Goal: Contribute content: Contribute content

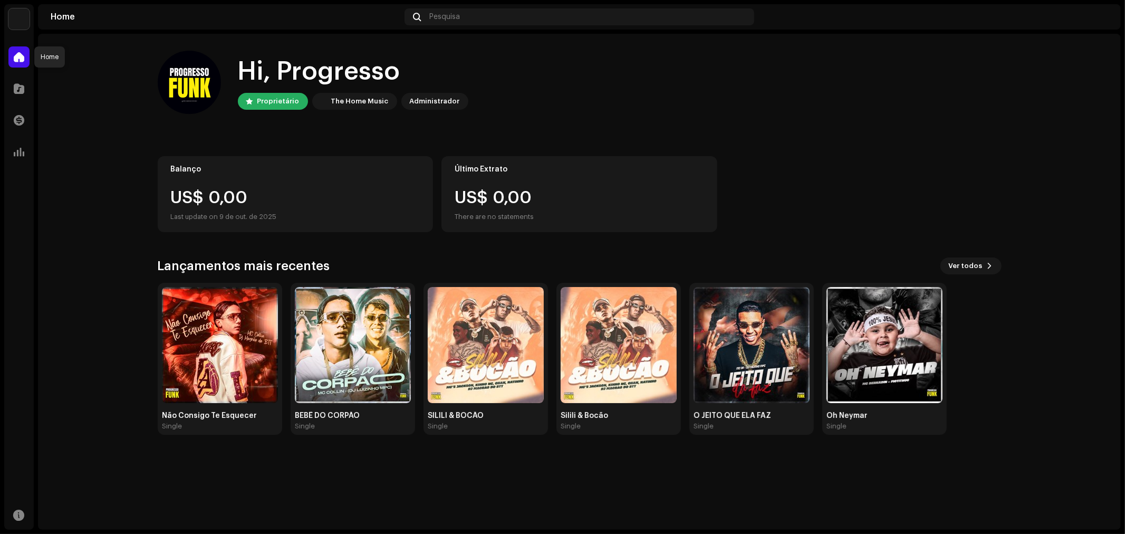
click at [23, 54] on span at bounding box center [19, 57] width 11 height 8
click at [22, 92] on span at bounding box center [19, 88] width 11 height 8
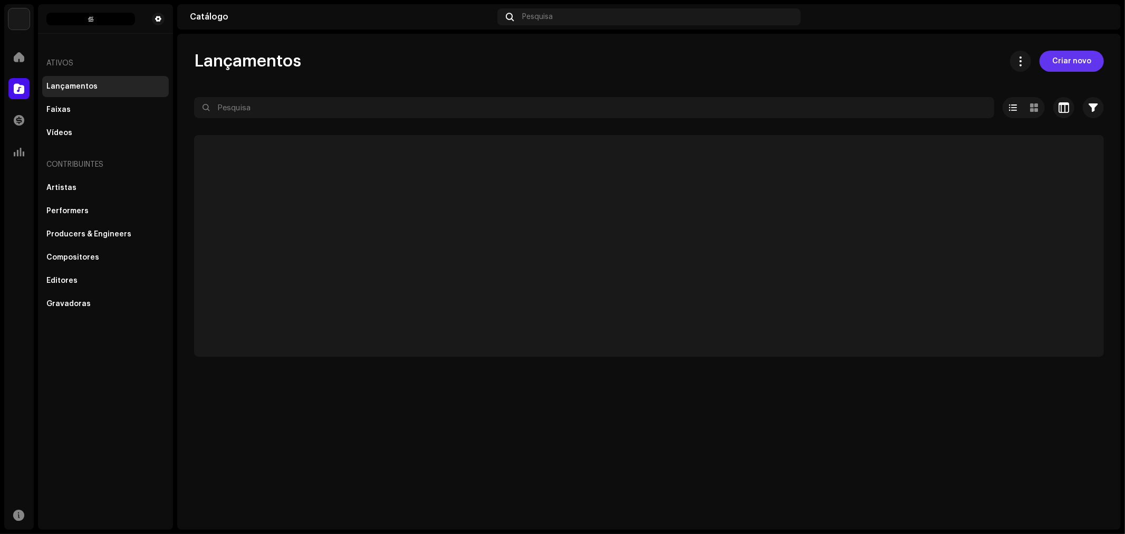
click at [1071, 56] on span "Criar novo" at bounding box center [1071, 61] width 39 height 21
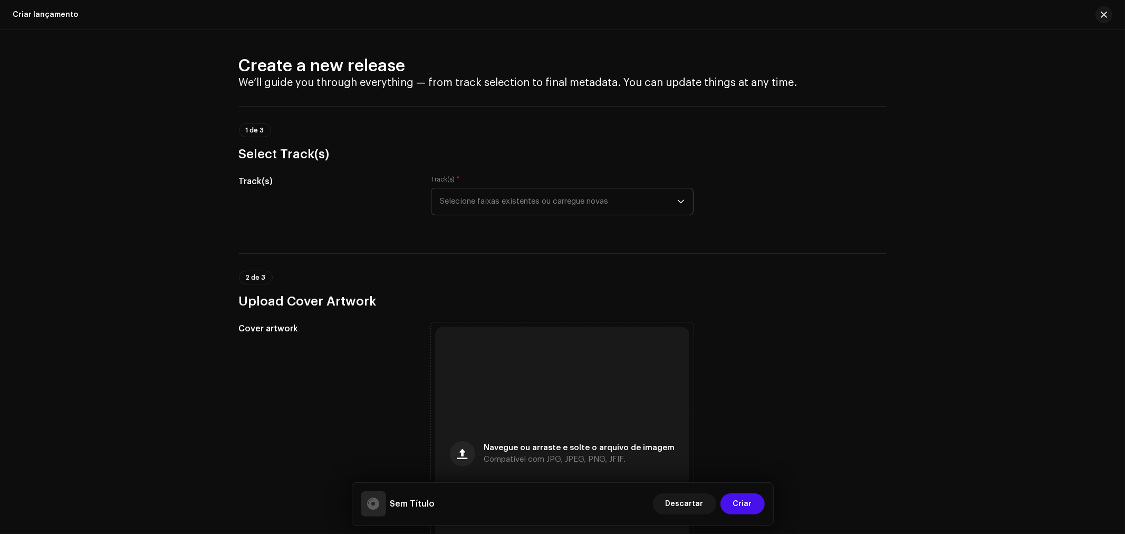
click at [619, 206] on span "Selecione faixas existentes ou carregue novas" at bounding box center [558, 201] width 237 height 26
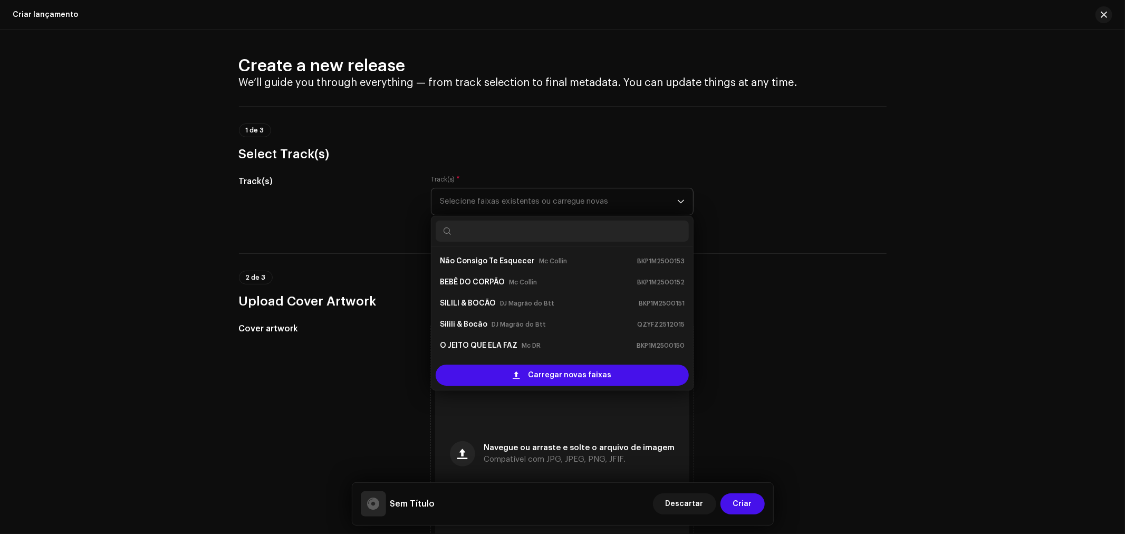
scroll to position [17, 0]
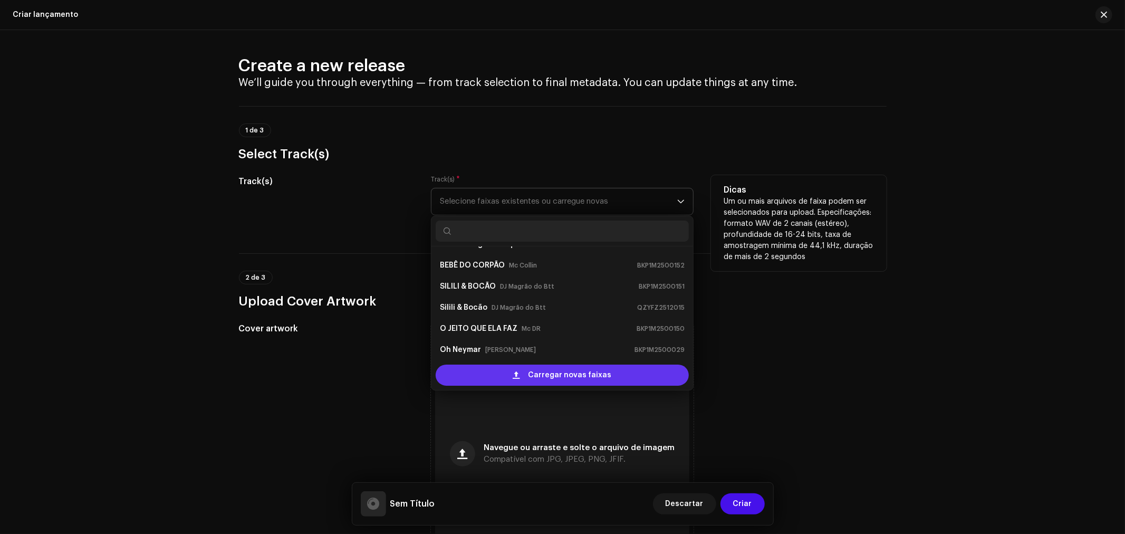
click at [523, 380] on div "Carregar novas faixas" at bounding box center [562, 374] width 253 height 21
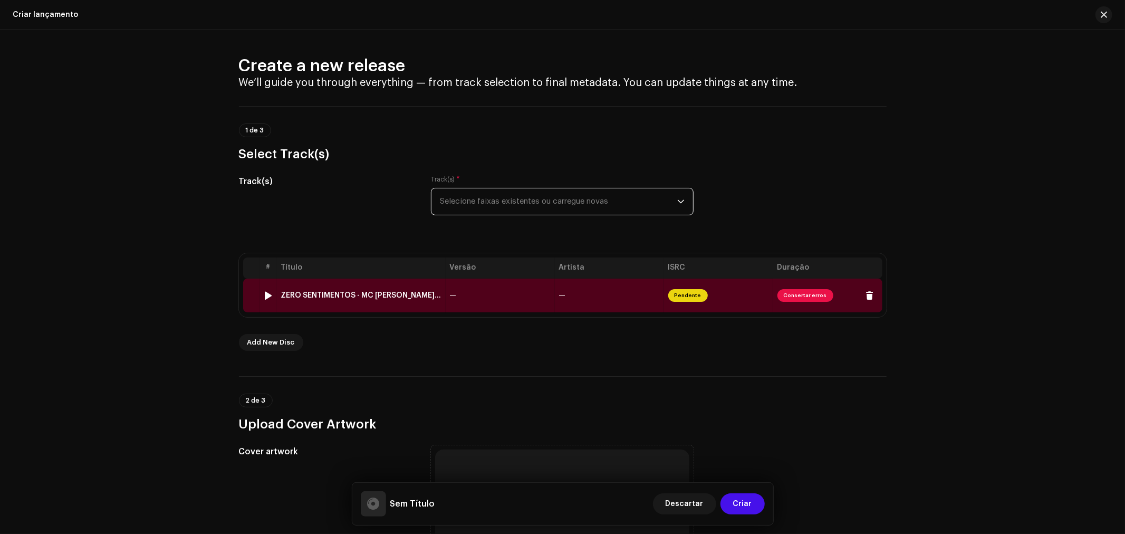
click at [810, 297] on span "Consertar erros" at bounding box center [805, 295] width 56 height 13
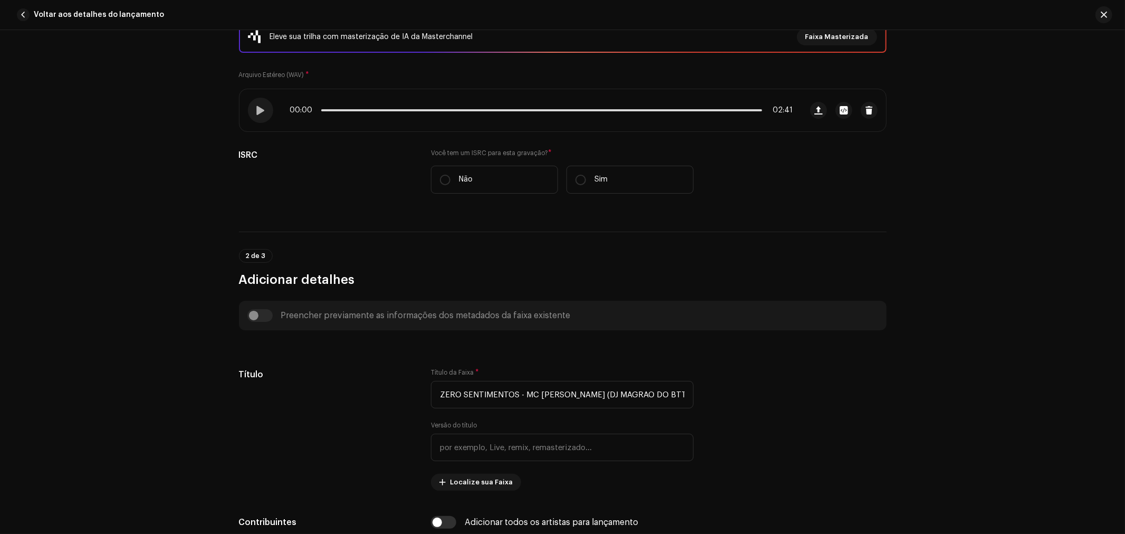
scroll to position [0, 0]
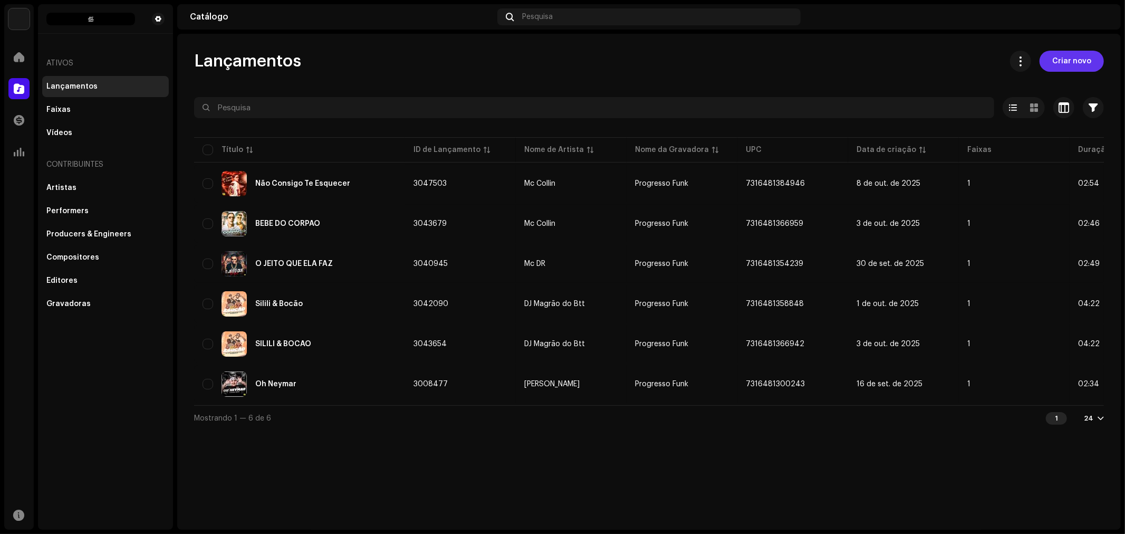
click at [1090, 57] on span "Criar novo" at bounding box center [1071, 61] width 39 height 21
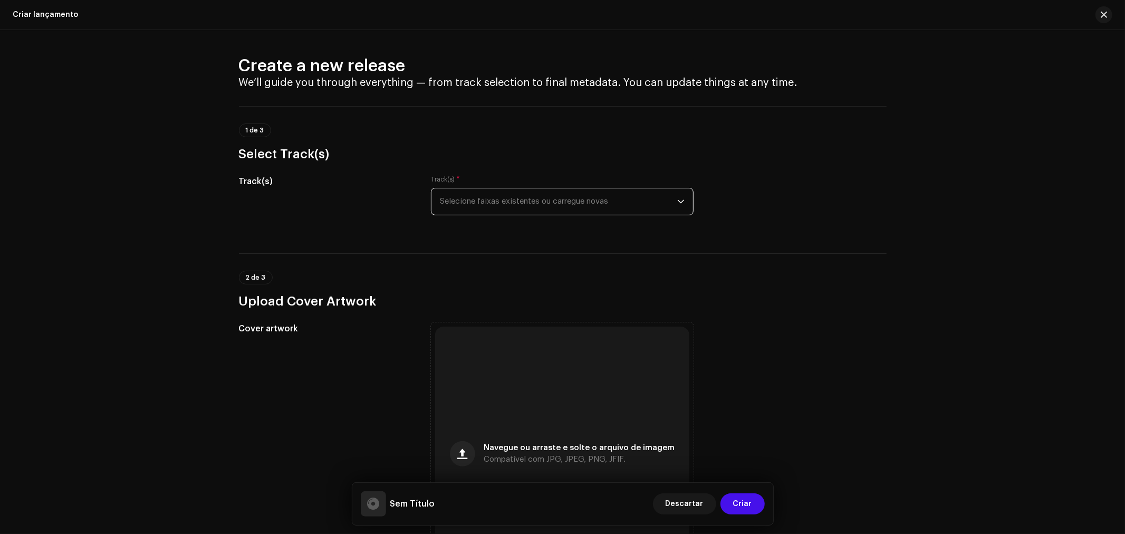
click at [534, 200] on span "Selecione faixas existentes ou carregue novas" at bounding box center [558, 201] width 237 height 26
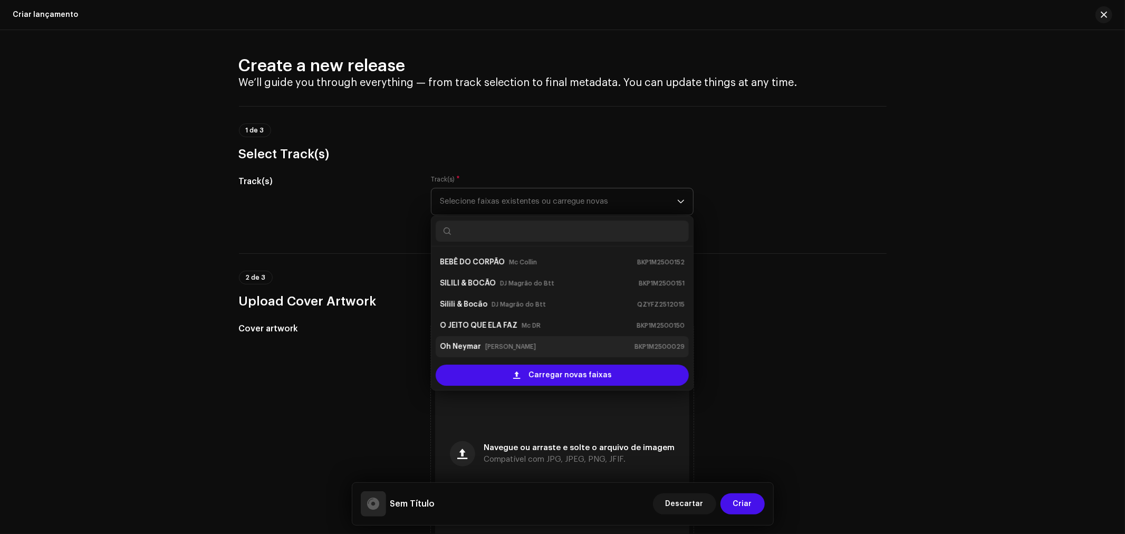
scroll to position [21, 0]
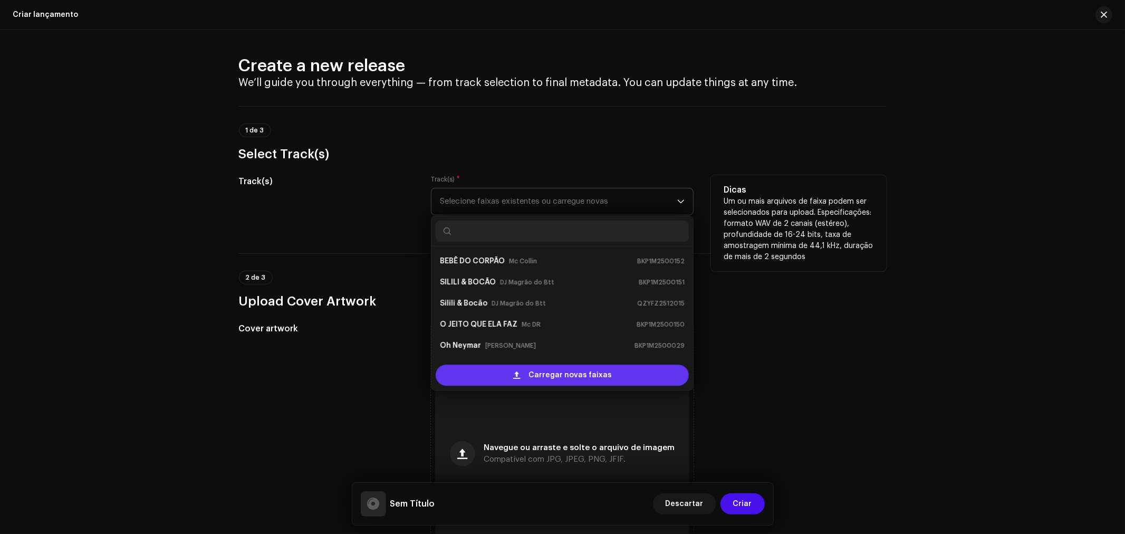
click at [542, 369] on span "Carregar novas faixas" at bounding box center [569, 374] width 83 height 21
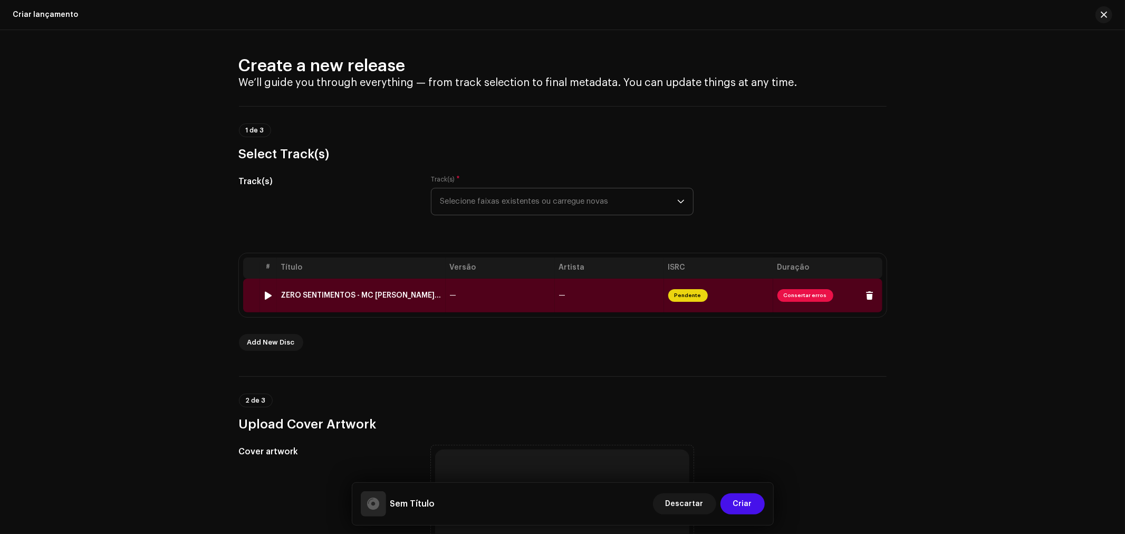
click at [525, 297] on td "—" at bounding box center [500, 295] width 109 height 34
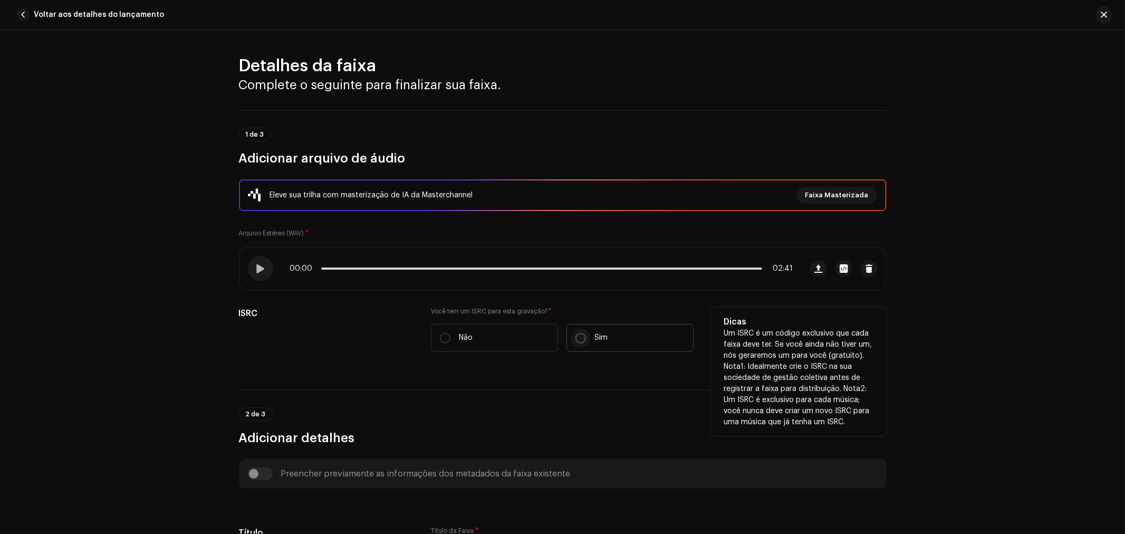
click at [582, 338] on input "Sim" at bounding box center [580, 338] width 11 height 11
radio input "true"
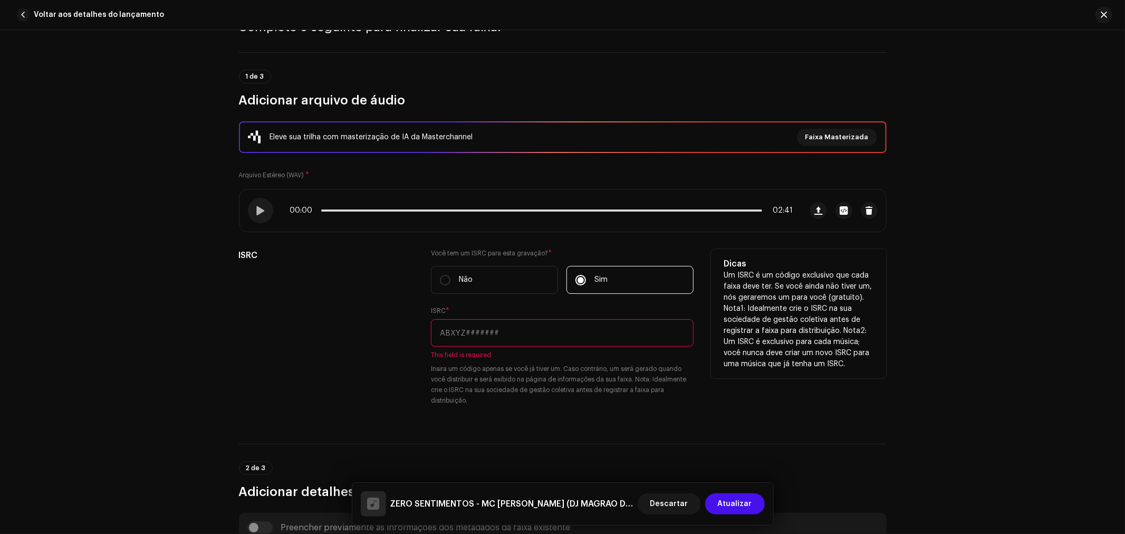
scroll to position [59, 0]
click at [545, 344] on input "text" at bounding box center [562, 332] width 263 height 27
paste input "BKP1M2500154"
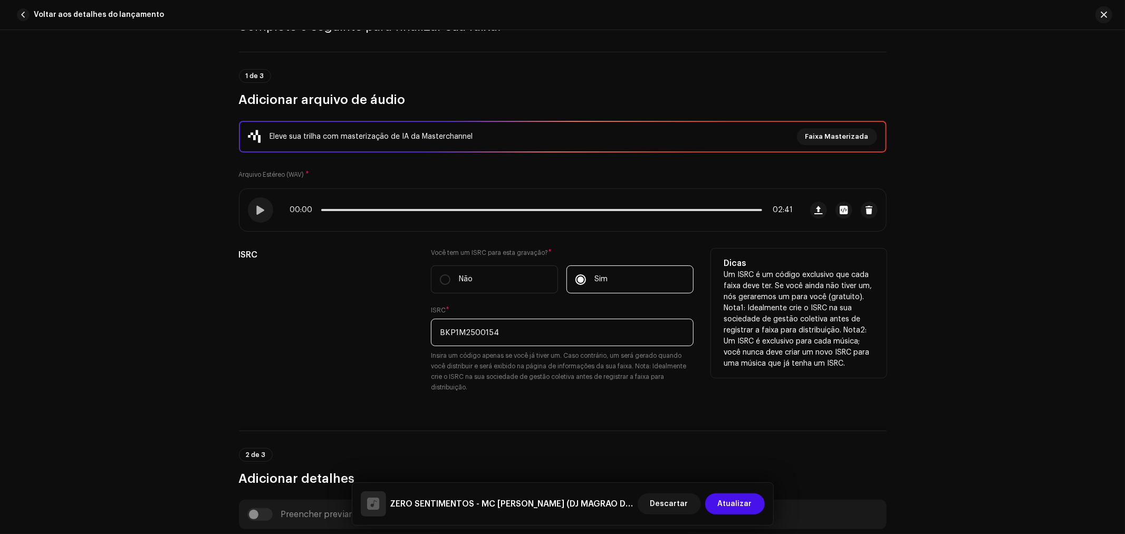
type input "BKP1M2500154"
click at [736, 402] on div "Dicas Um ISRC é um código exclusivo que cada faixa deve ter. Se você ainda não …" at bounding box center [799, 326] width 176 height 157
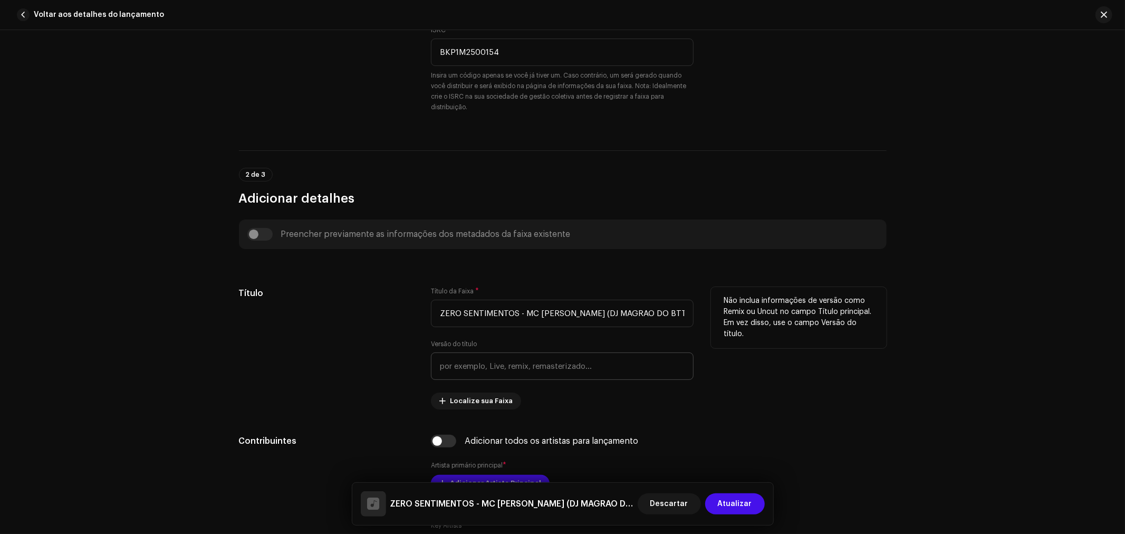
scroll to position [351, 0]
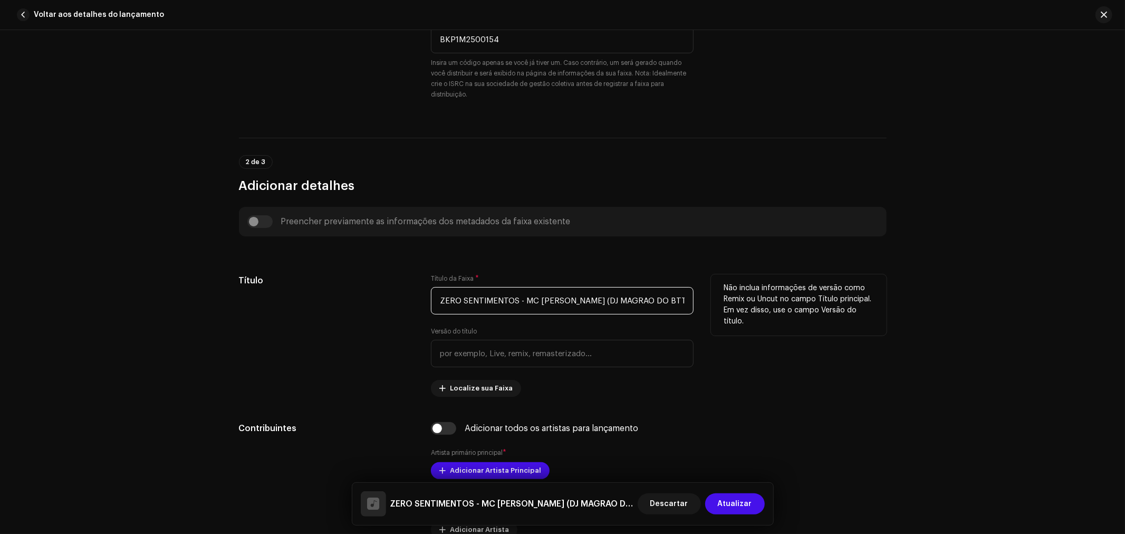
drag, startPoint x: 665, startPoint y: 302, endPoint x: 517, endPoint y: 298, distance: 147.2
click at [517, 298] on input "ZERO SENTIMENTOS - MC [PERSON_NAME] (DJ MAGRAO DO BTT) (1).wav" at bounding box center [562, 300] width 263 height 27
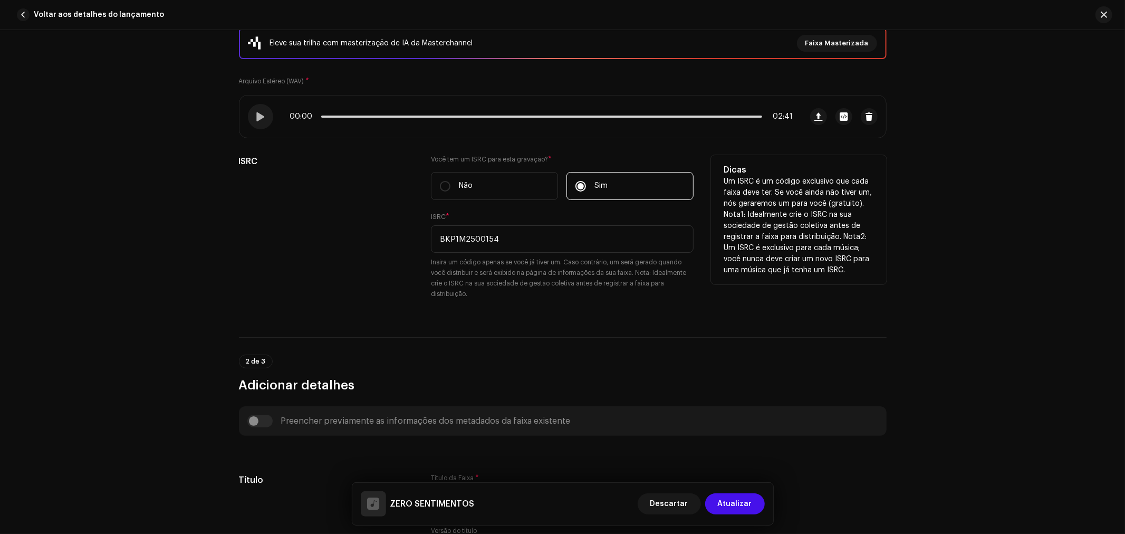
scroll to position [234, 0]
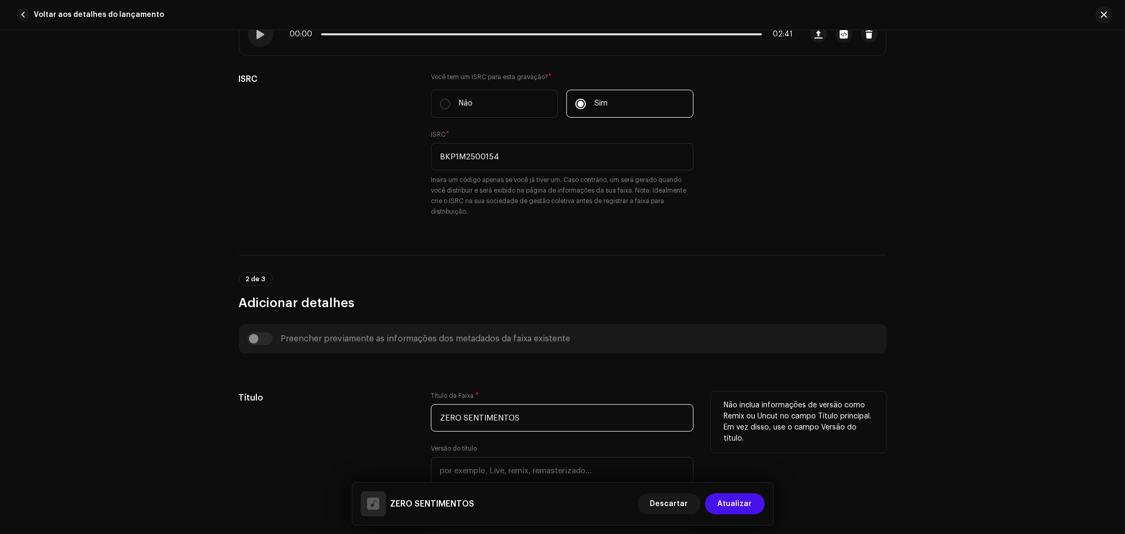
click at [524, 418] on input "ZERO SENTIMENTOS" at bounding box center [562, 417] width 263 height 27
type input "ZERO SENTIMENTO"
click at [924, 274] on div "Detalhes da faixa Complete o seguinte para finalizar sua faixa. 1 de 3 Adiciona…" at bounding box center [562, 282] width 1125 height 504
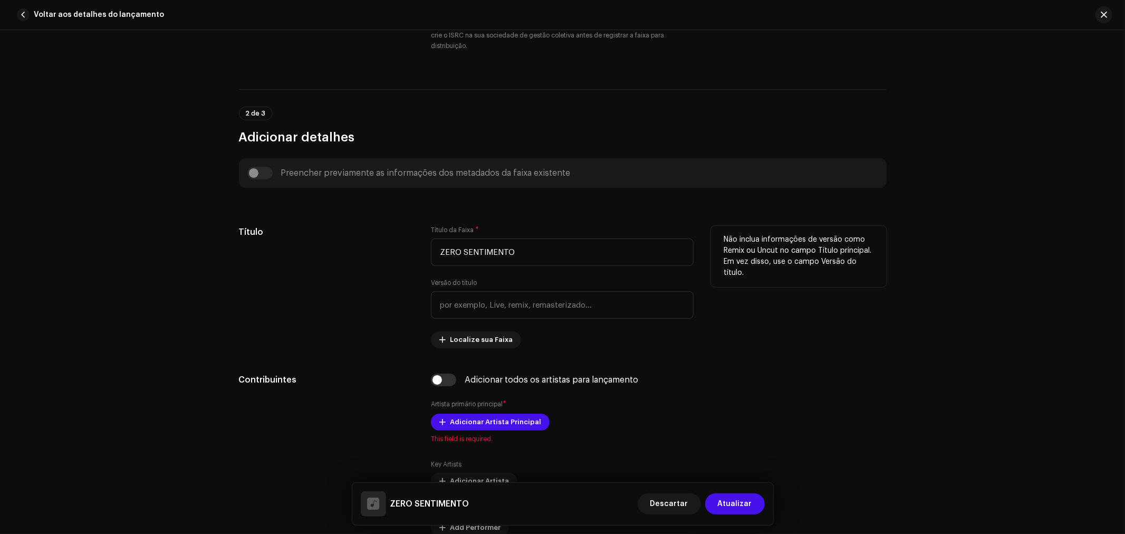
scroll to position [410, 0]
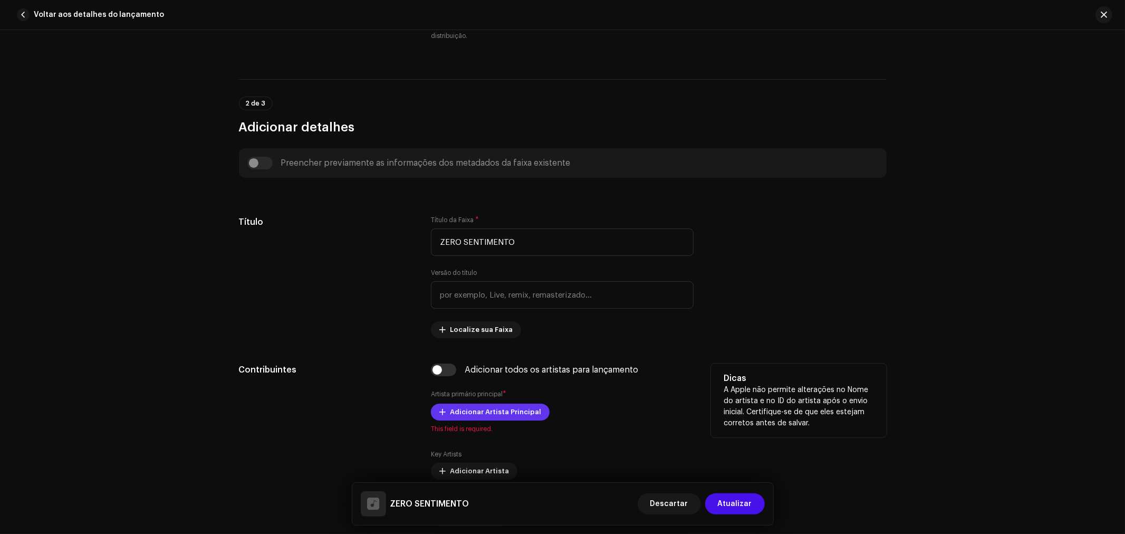
click at [501, 411] on span "Adicionar Artista Principal" at bounding box center [495, 411] width 91 height 21
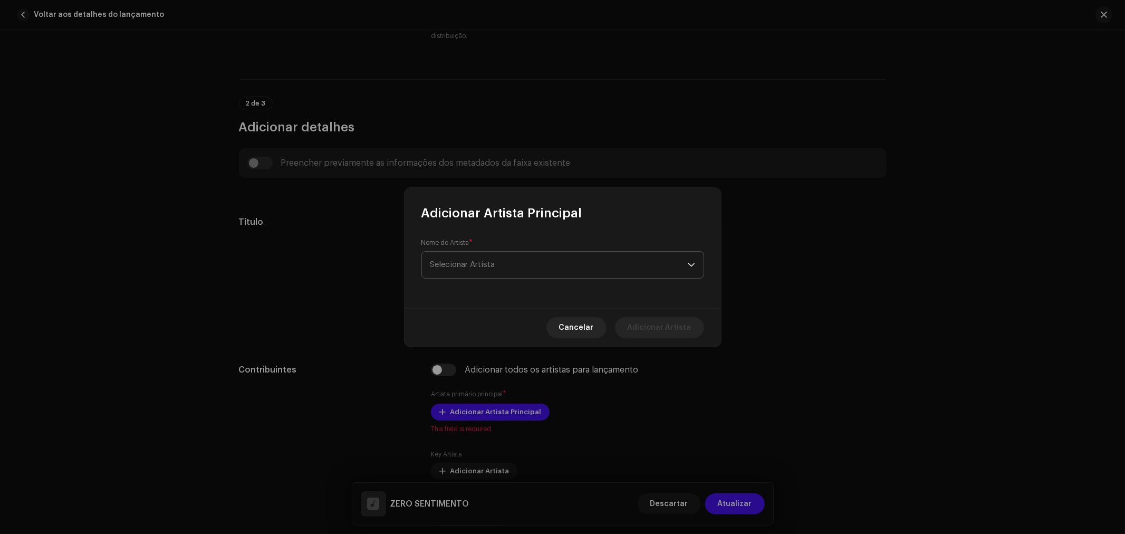
click at [508, 264] on span "Selecionar Artista" at bounding box center [558, 265] width 257 height 26
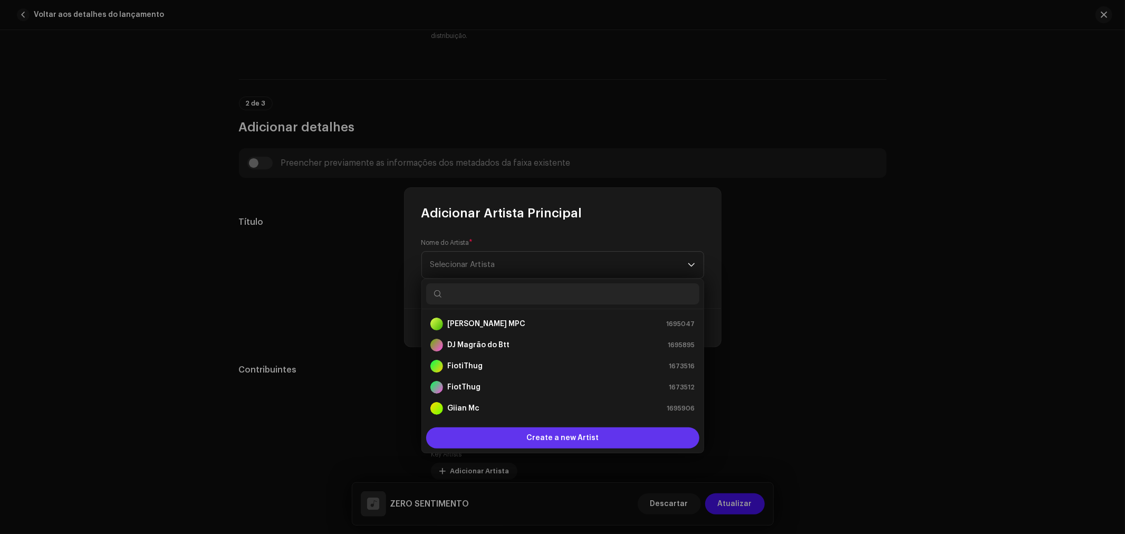
click at [615, 438] on div "Create a new Artist" at bounding box center [562, 437] width 273 height 21
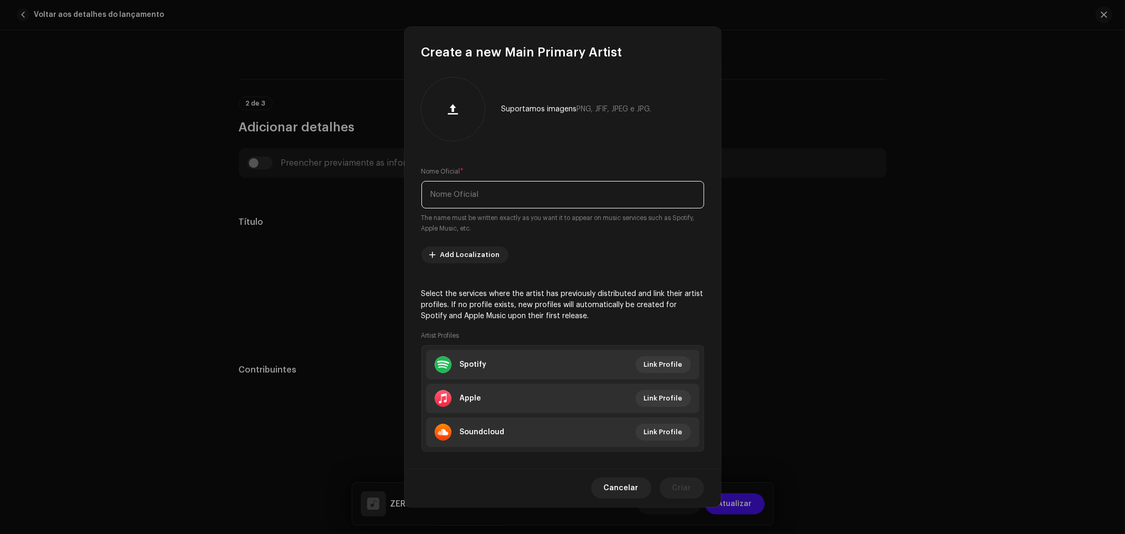
click at [514, 194] on input "text" at bounding box center [562, 194] width 283 height 27
type input "Mc [PERSON_NAME] do Cinga"
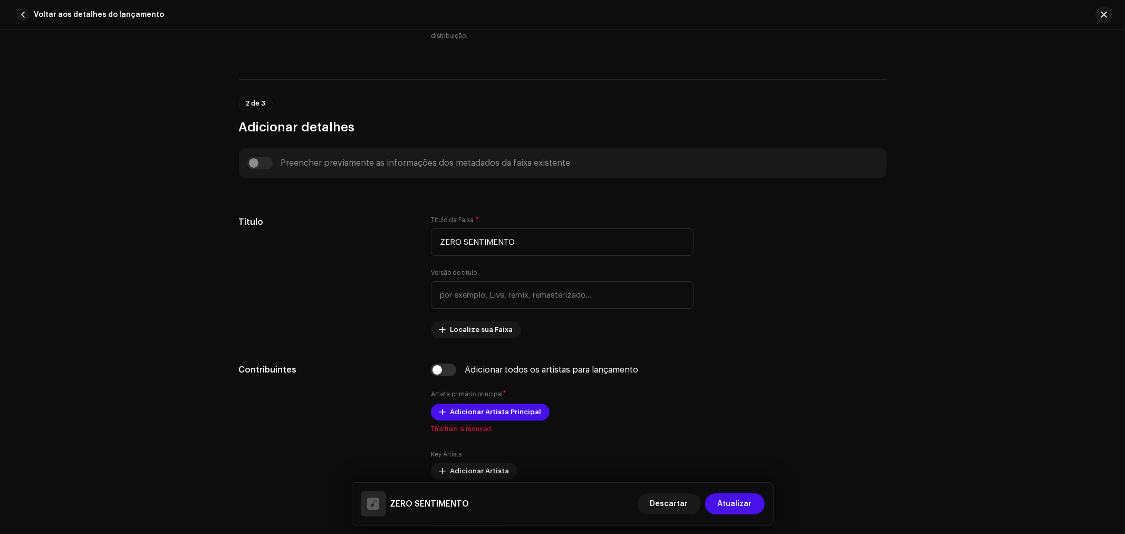
click at [830, 167] on div "Create a new Main Primary Artist Suportamos imagens PNG, JFIF, JPEG e JPG. Nome…" at bounding box center [562, 267] width 1125 height 534
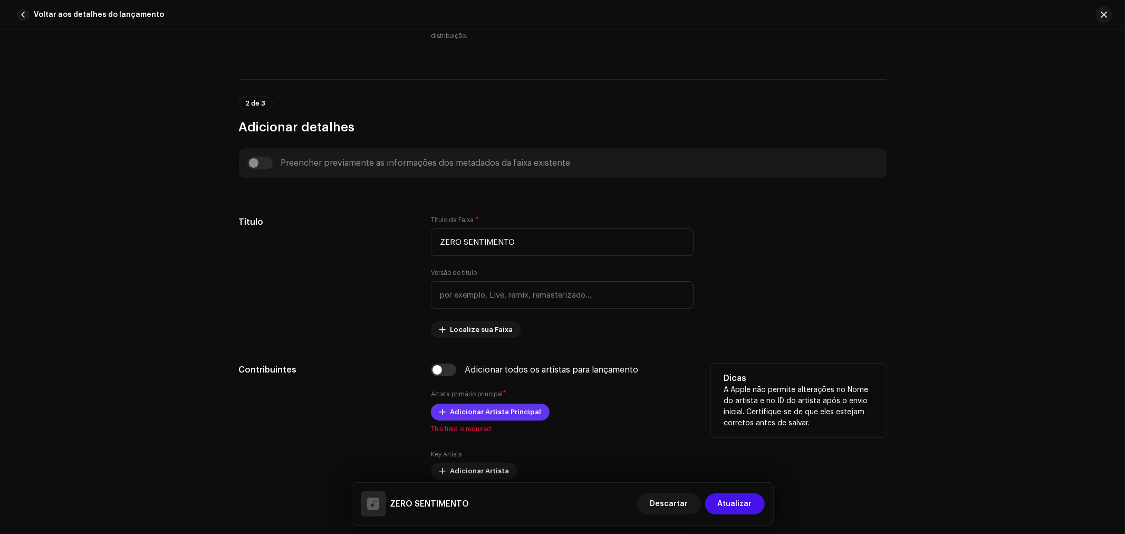
click at [512, 417] on span "Adicionar Artista Principal" at bounding box center [495, 411] width 91 height 21
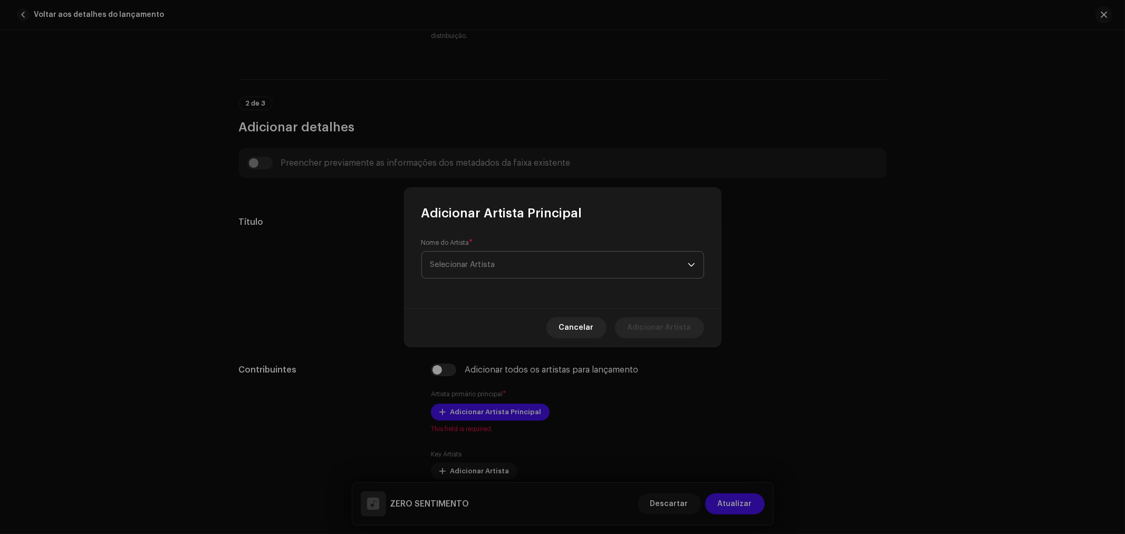
click at [554, 266] on span "Selecionar Artista" at bounding box center [558, 265] width 257 height 26
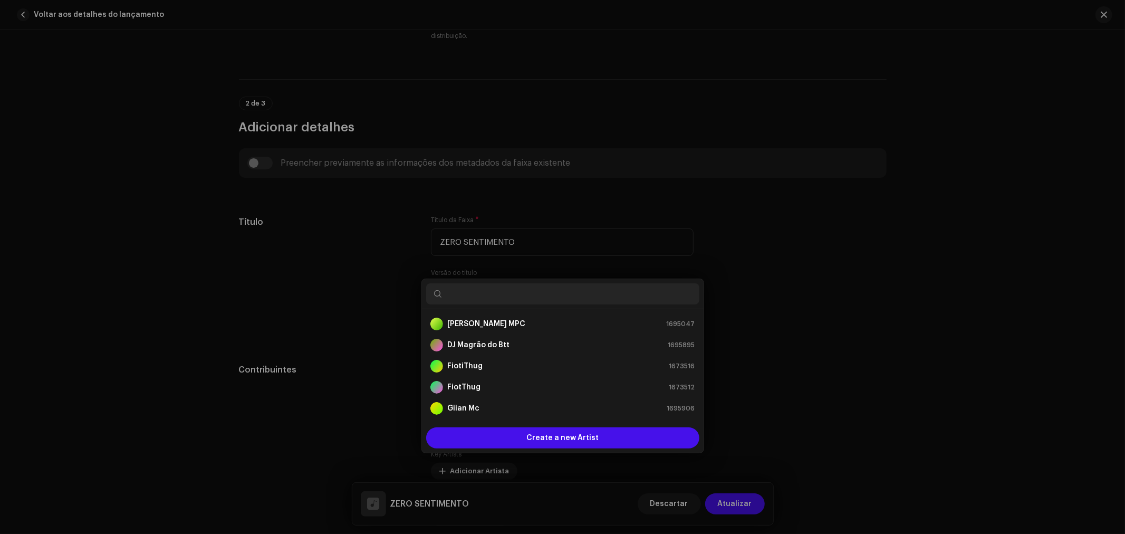
click at [812, 299] on div "Adicionar Artista Principal Nome do Artista * Selecionar Artista Cancelar Adici…" at bounding box center [562, 267] width 1125 height 534
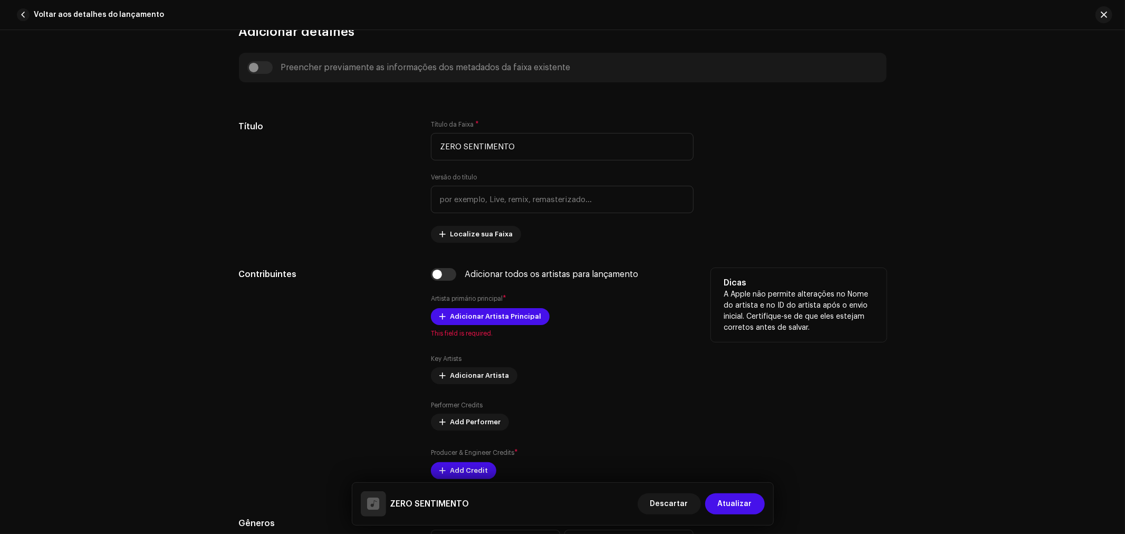
scroll to position [527, 0]
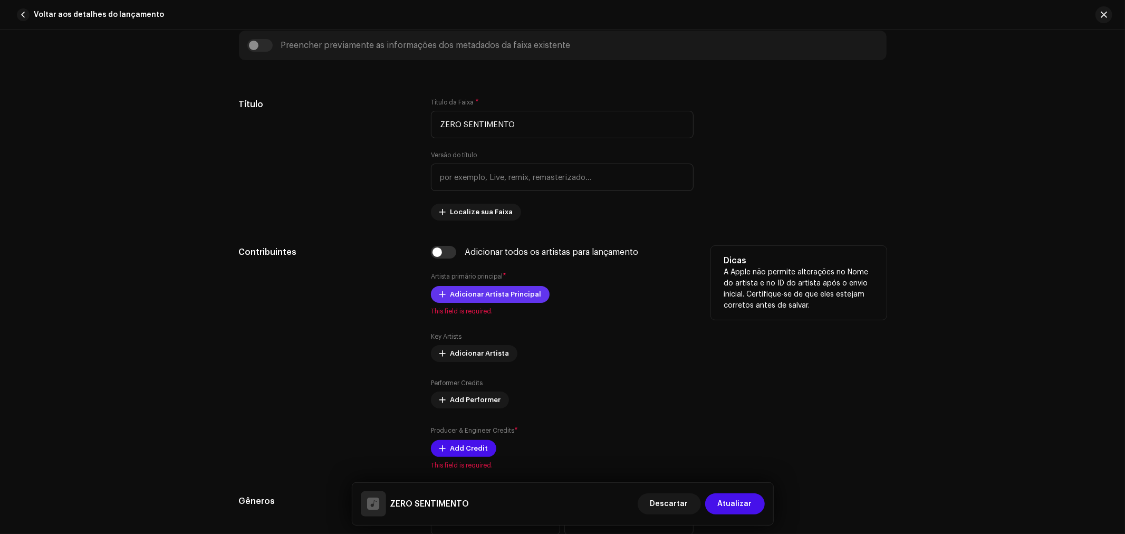
click at [510, 300] on span "Adicionar Artista Principal" at bounding box center [495, 294] width 91 height 21
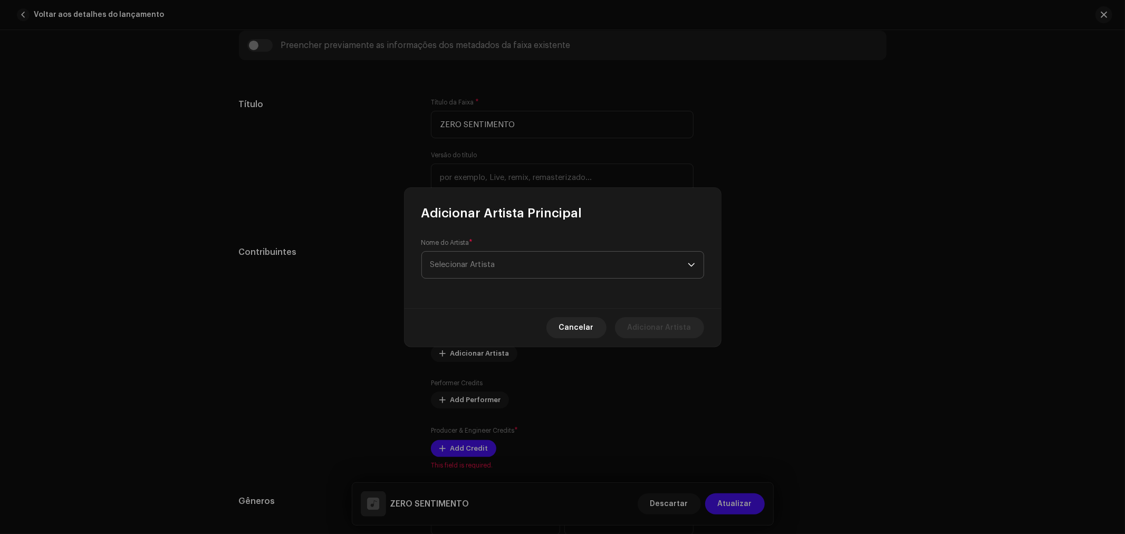
click at [525, 262] on span "Selecionar Artista" at bounding box center [558, 265] width 257 height 26
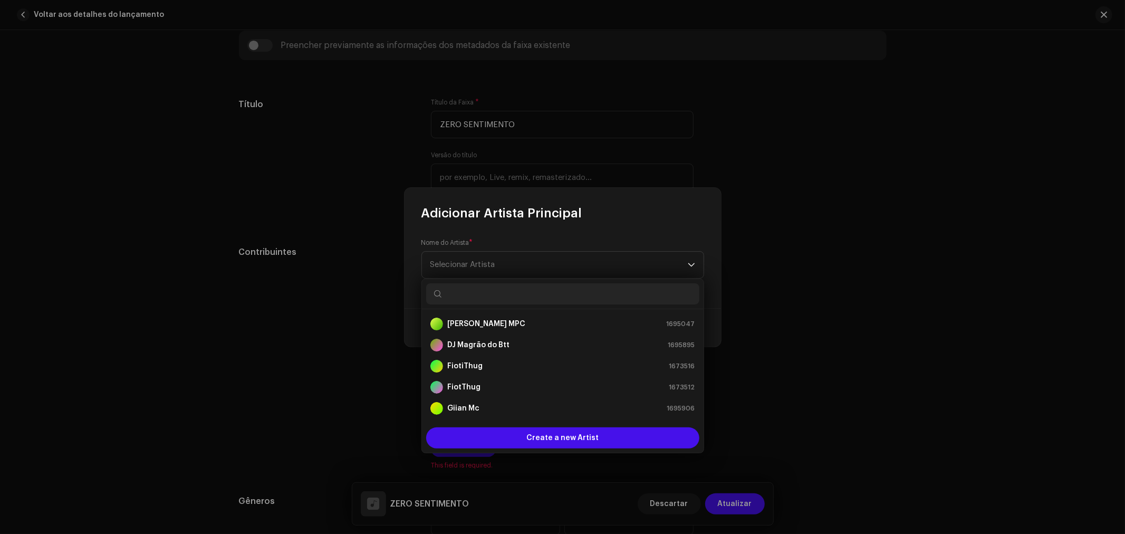
scroll to position [59, 0]
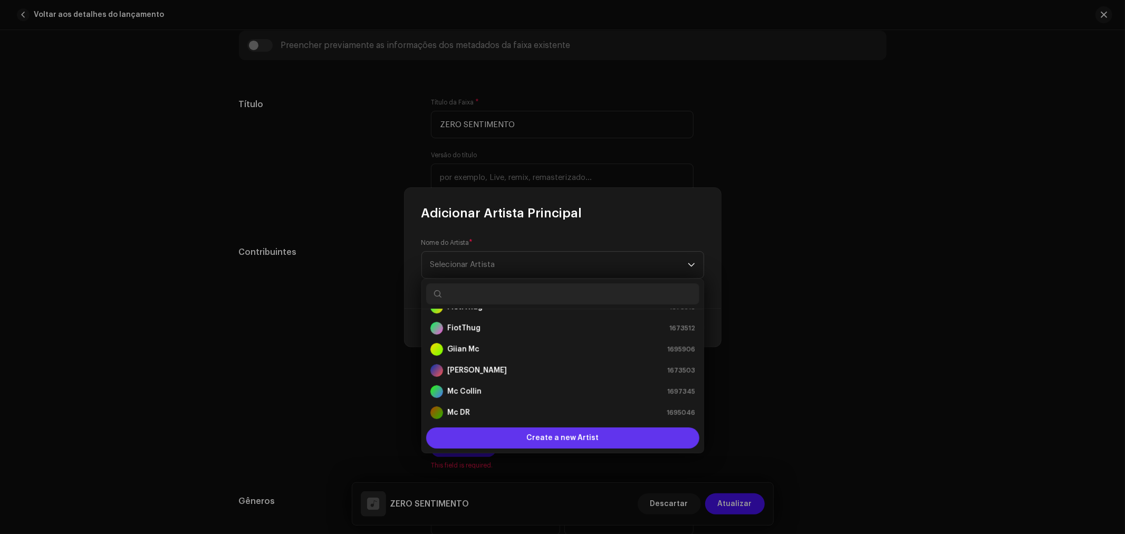
click at [573, 434] on span "Create a new Artist" at bounding box center [562, 437] width 72 height 21
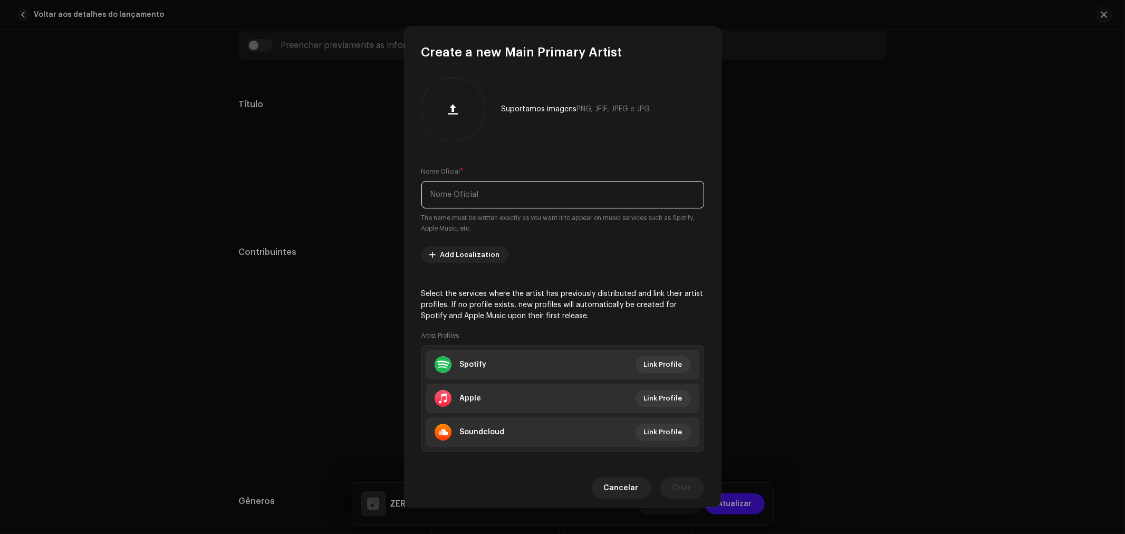
click at [562, 201] on input "text" at bounding box center [562, 194] width 283 height 27
type input "Mc [PERSON_NAME]"
